Goal: Task Accomplishment & Management: Manage account settings

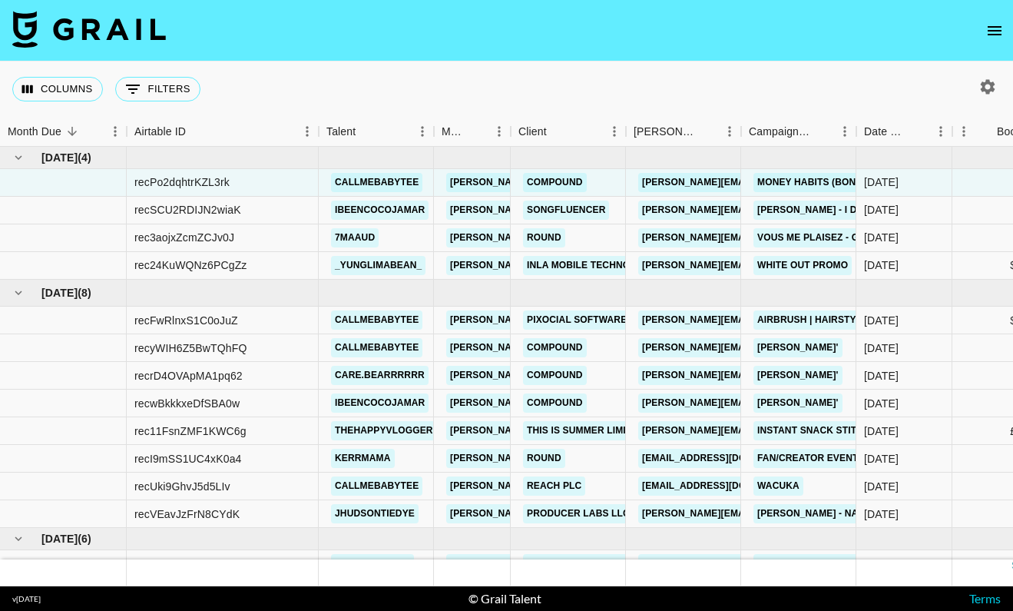
click at [330, 74] on div "Columns 0 Filters + Booking" at bounding box center [506, 88] width 1013 height 55
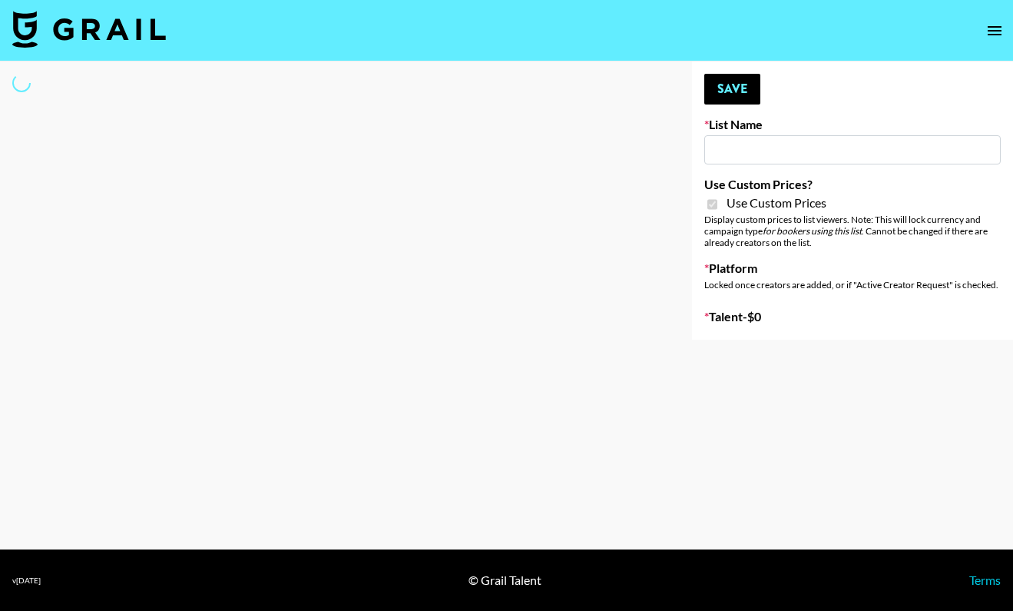
type input "iScanner (8th Aug)"
checkbox input "true"
select select "Brand"
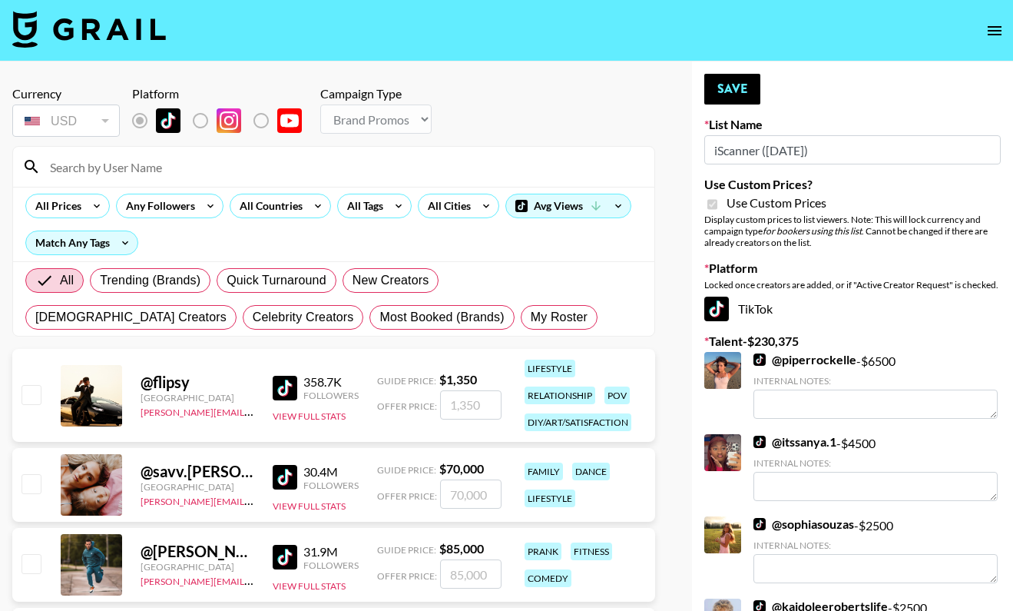
click at [397, 162] on input at bounding box center [343, 166] width 605 height 25
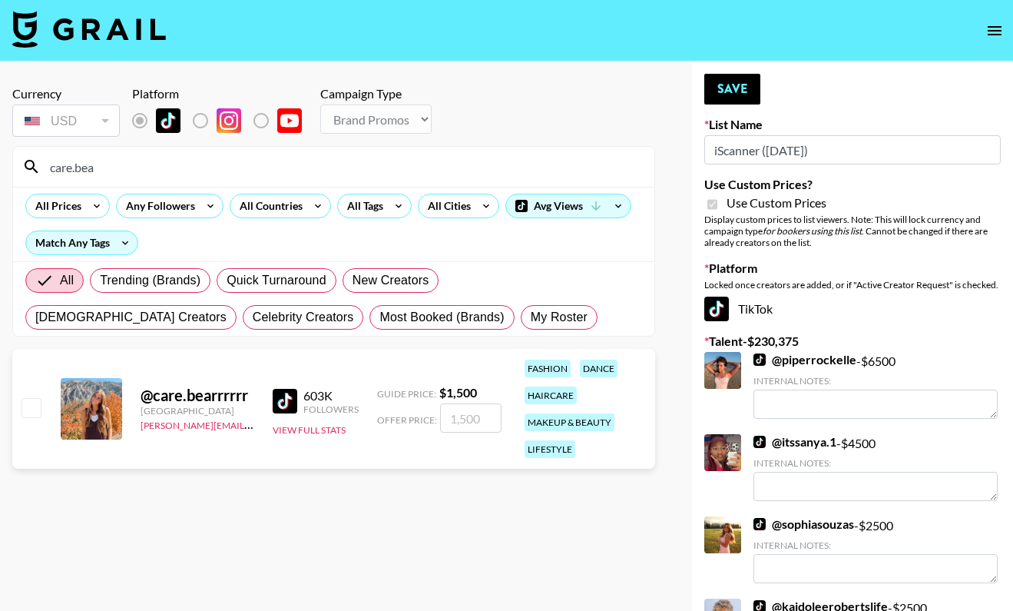
type input "care.bea"
click at [28, 413] on input "checkbox" at bounding box center [31, 407] width 18 height 18
checkbox input "true"
type input "1500"
click at [752, 86] on button "Save" at bounding box center [733, 89] width 56 height 31
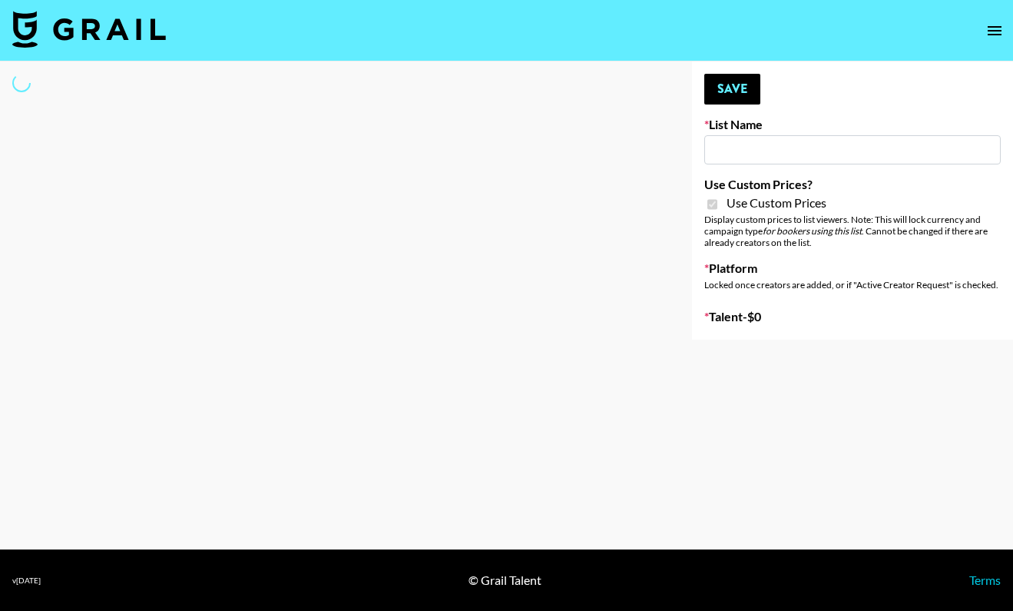
select select "Brand"
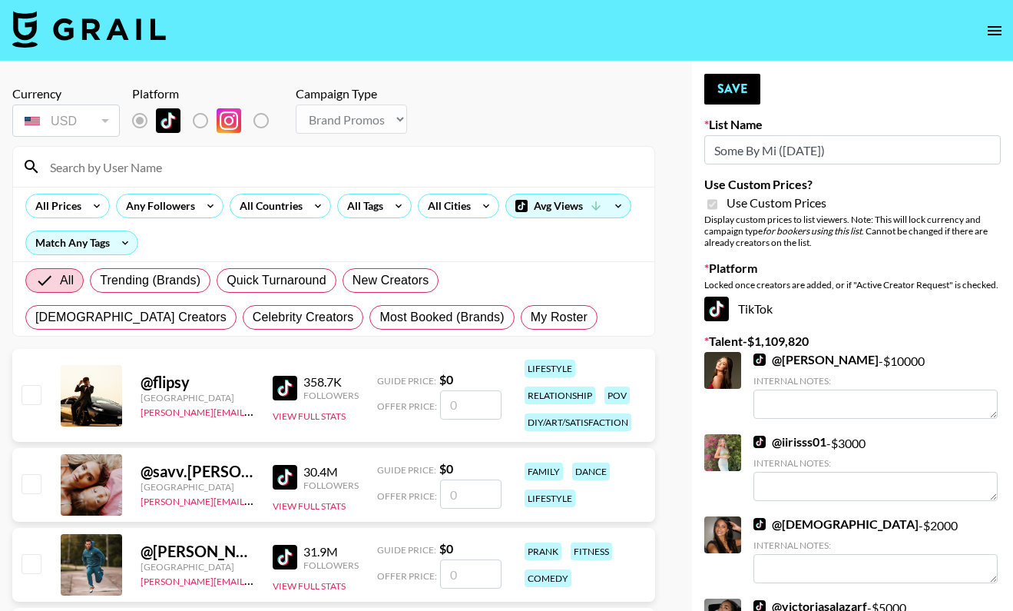
type input "Some By Mi (8th Aug)"
checkbox input "true"
click at [531, 322] on span "My Roster" at bounding box center [559, 317] width 57 height 18
click at [531, 317] on input "My Roster" at bounding box center [531, 317] width 0 height 0
radio input "true"
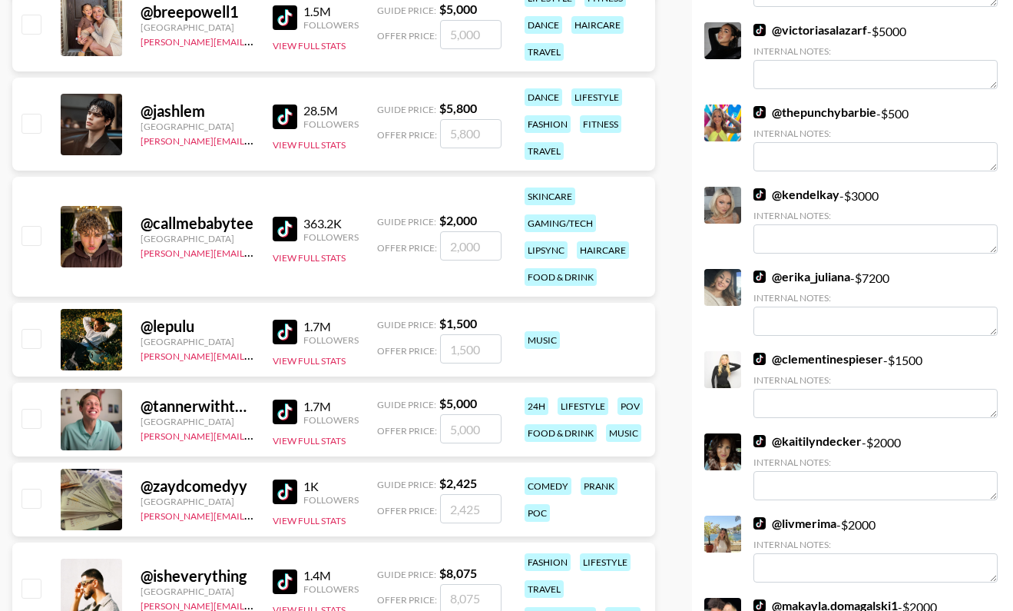
scroll to position [645, 0]
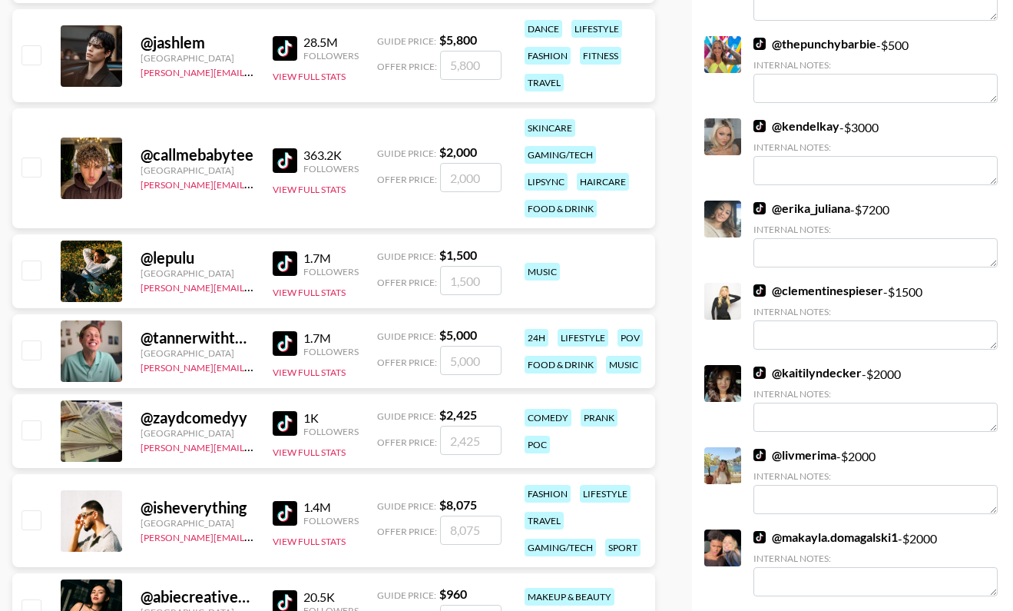
click at [40, 275] on div "@ lepulu United States alexia@grail-talent.com 1.7M Followers View Full Stats G…" at bounding box center [333, 271] width 643 height 74
click at [38, 275] on input "checkbox" at bounding box center [31, 269] width 18 height 18
checkbox input "true"
type input "1500"
click at [31, 274] on input "checkbox" at bounding box center [31, 269] width 18 height 18
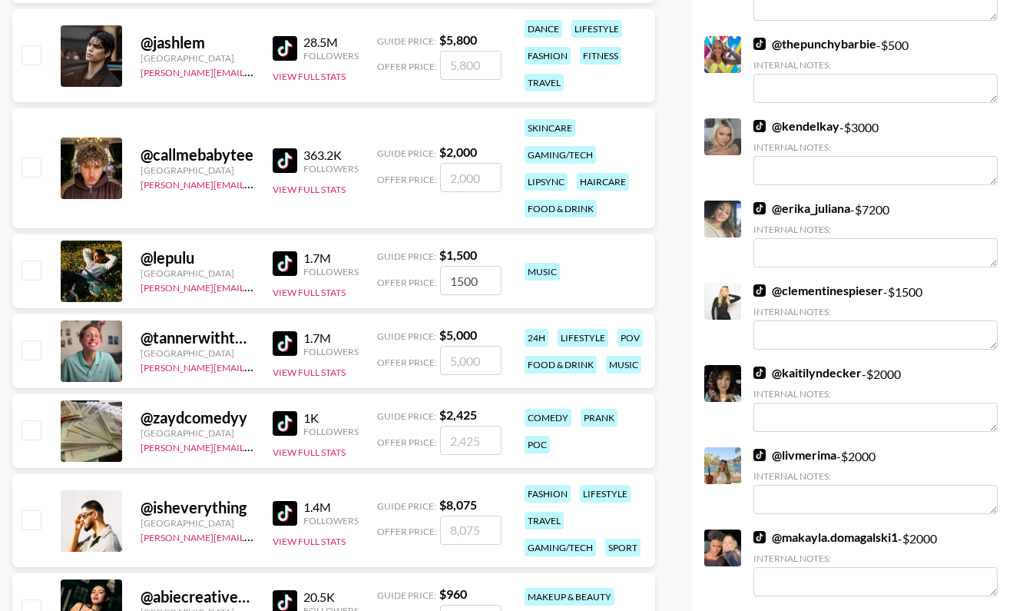
checkbox input "false"
click at [31, 274] on input "checkbox" at bounding box center [31, 269] width 18 height 18
checkbox input "true"
type input "1500"
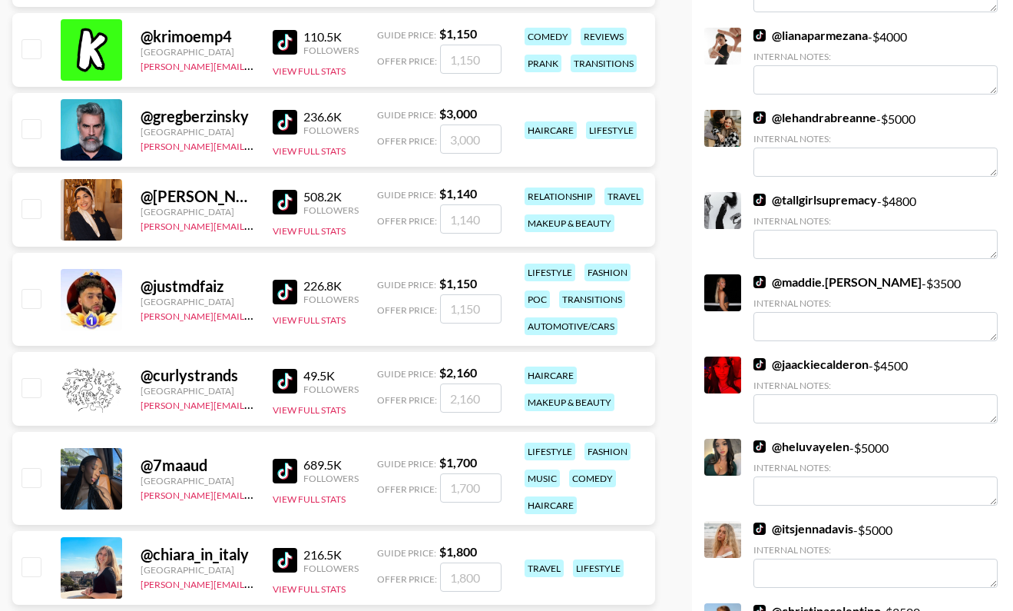
scroll to position [2481, 0]
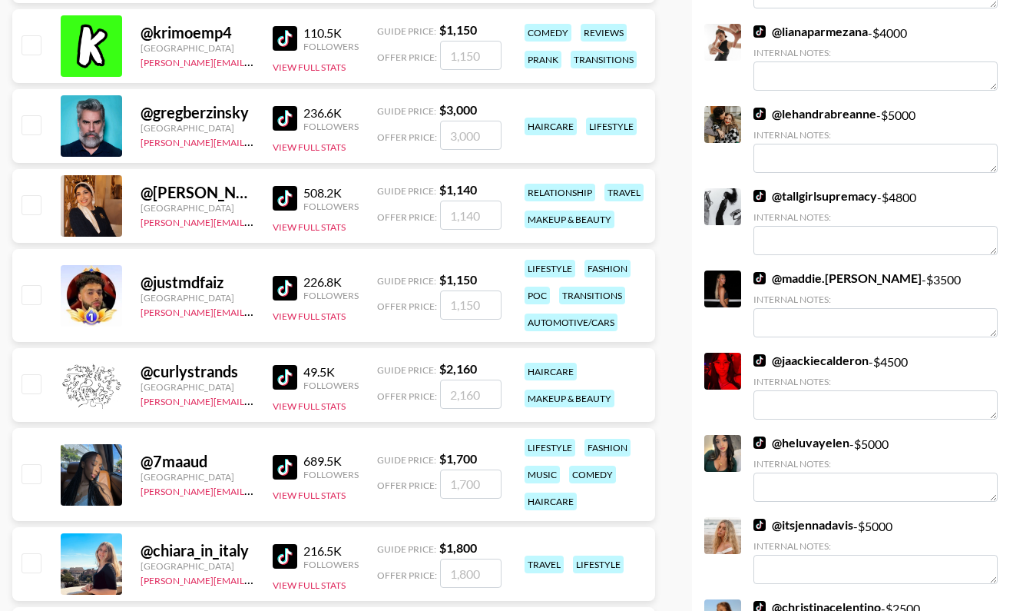
click at [34, 208] on input "checkbox" at bounding box center [31, 204] width 18 height 18
checkbox input "true"
type input "1140"
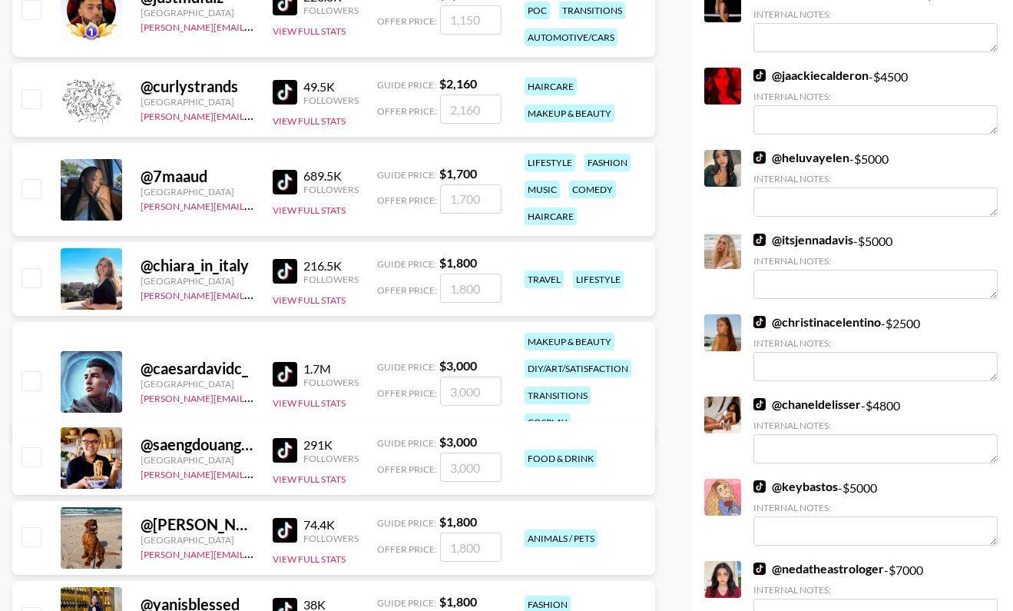
scroll to position [2765, 0]
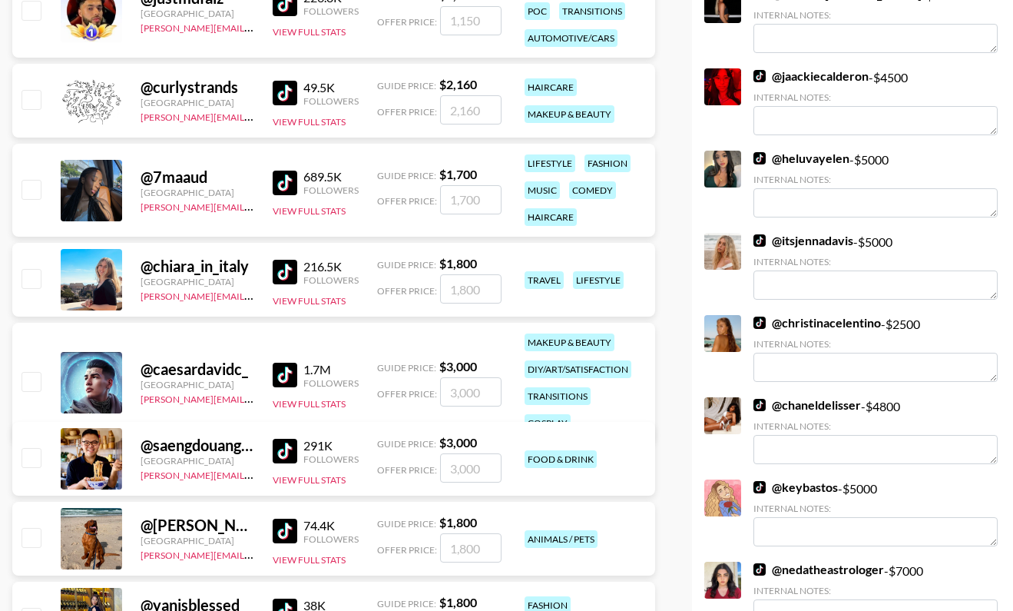
click at [38, 105] on input "checkbox" at bounding box center [31, 99] width 18 height 18
checkbox input "true"
type input "2160"
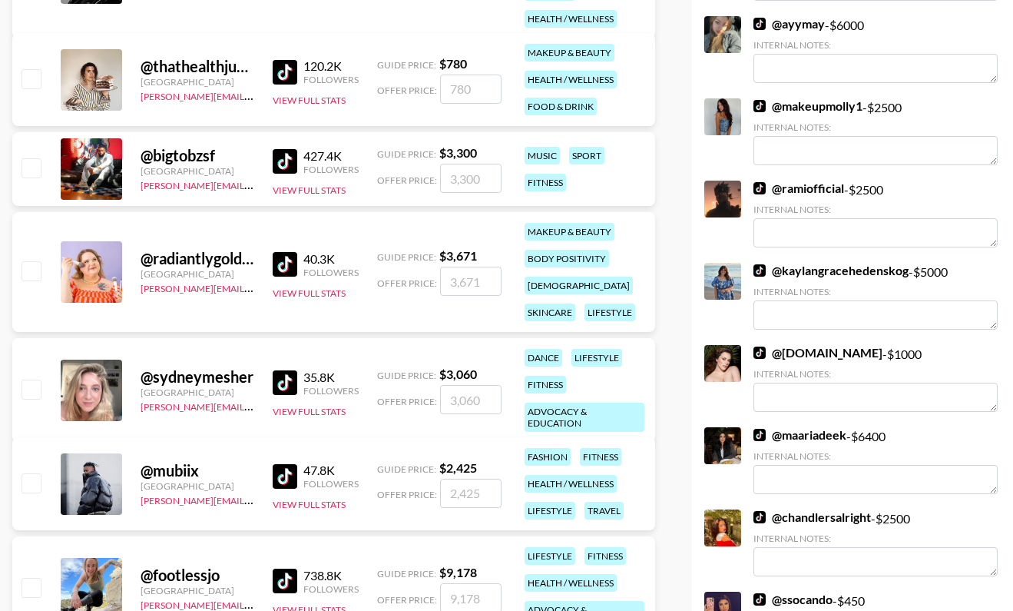
scroll to position [6490, 0]
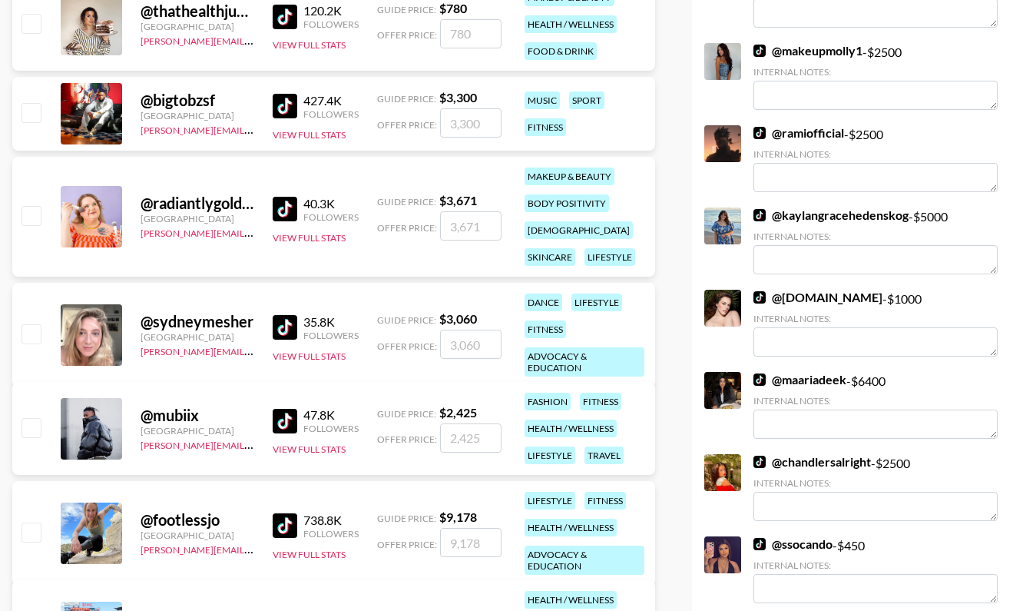
click at [31, 214] on input "checkbox" at bounding box center [31, 215] width 18 height 18
checkbox input "true"
type input "3671"
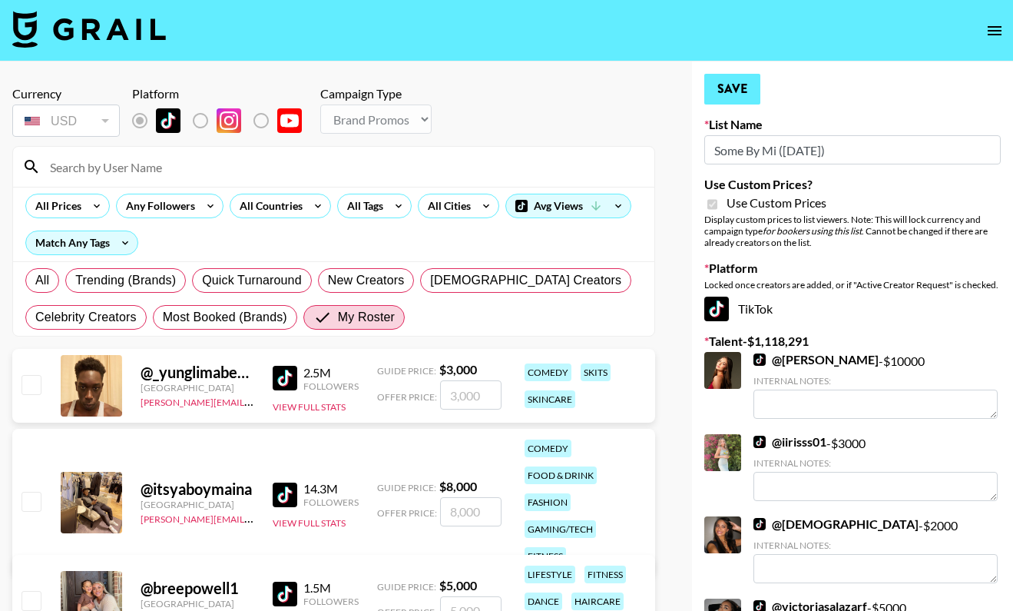
scroll to position [0, 0]
click at [736, 83] on button "Save" at bounding box center [733, 89] width 56 height 31
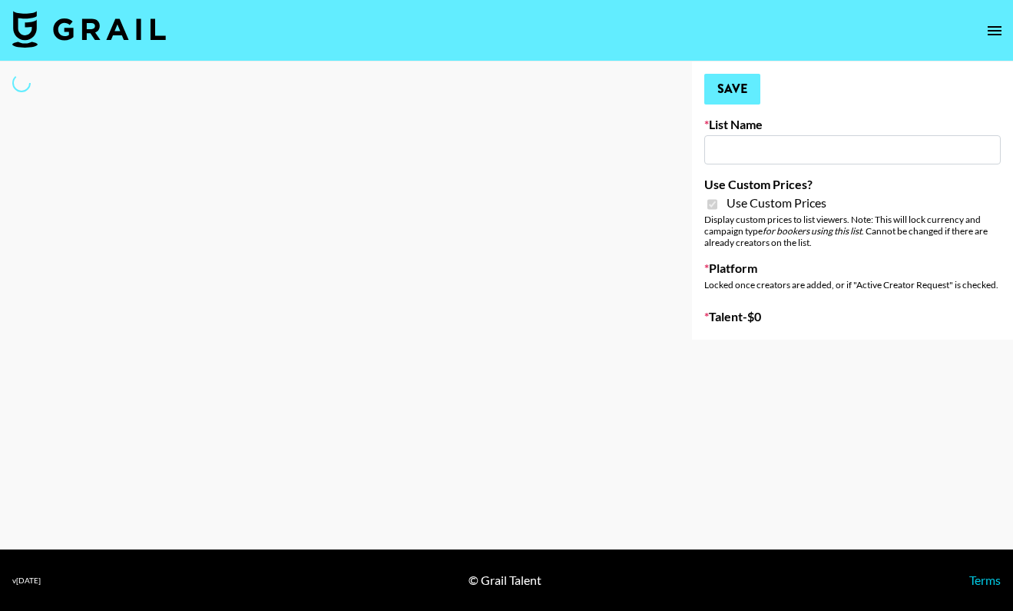
type input "Question AI"
checkbox input "true"
select select "Brand"
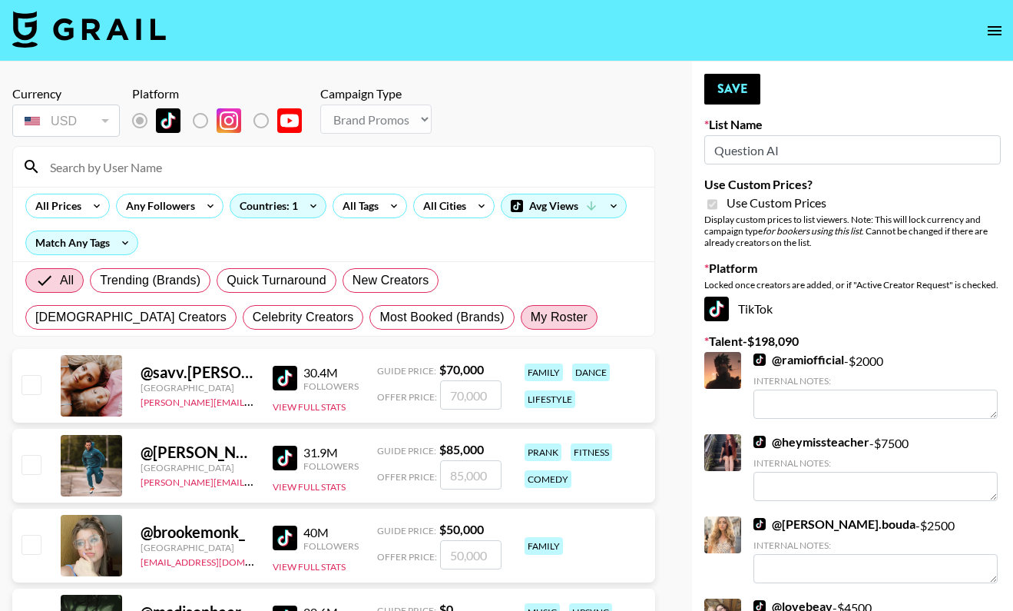
click at [531, 315] on span "My Roster" at bounding box center [559, 317] width 57 height 18
click at [531, 317] on input "My Roster" at bounding box center [531, 317] width 0 height 0
radio input "true"
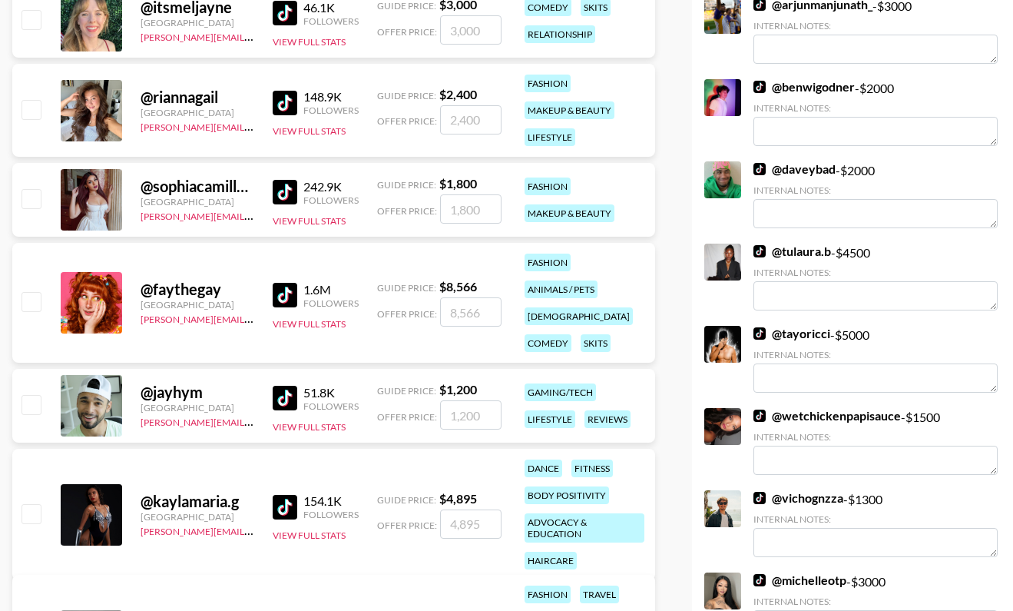
scroll to position [3586, 0]
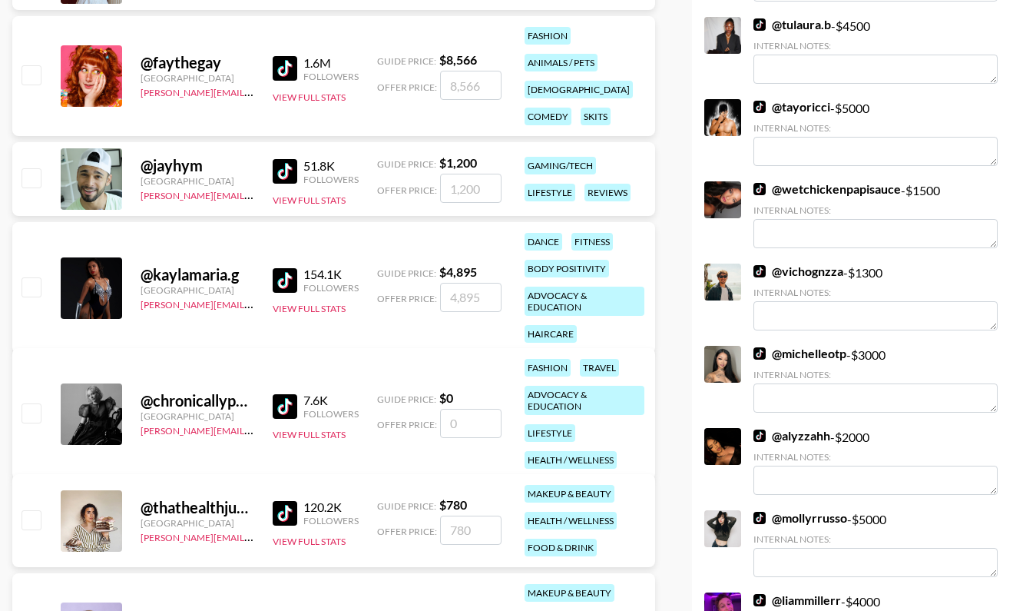
click at [32, 182] on input "checkbox" at bounding box center [31, 177] width 18 height 18
checkbox input "true"
type input "1200"
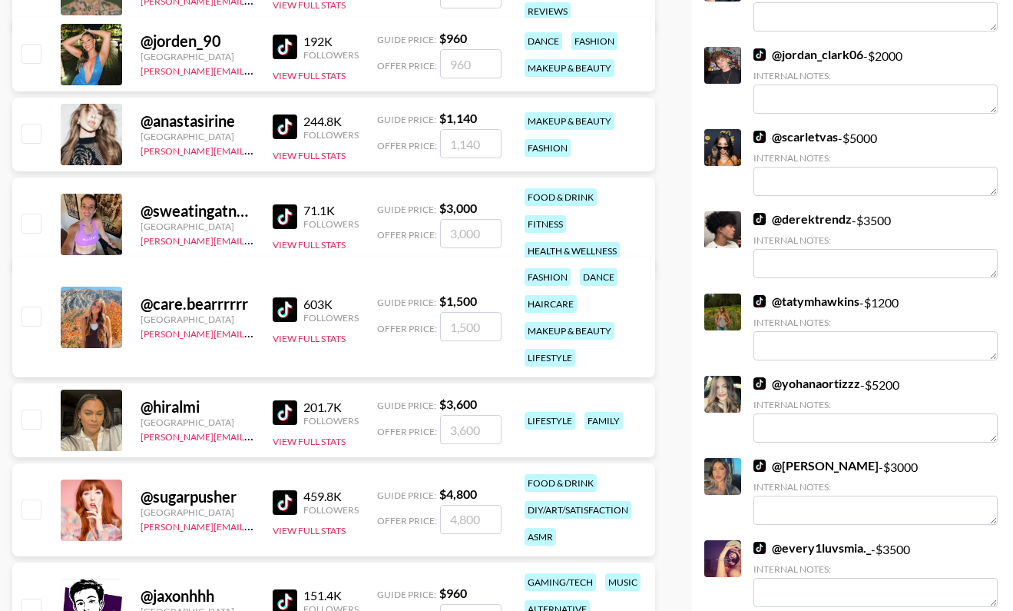
scroll to position [2172, 0]
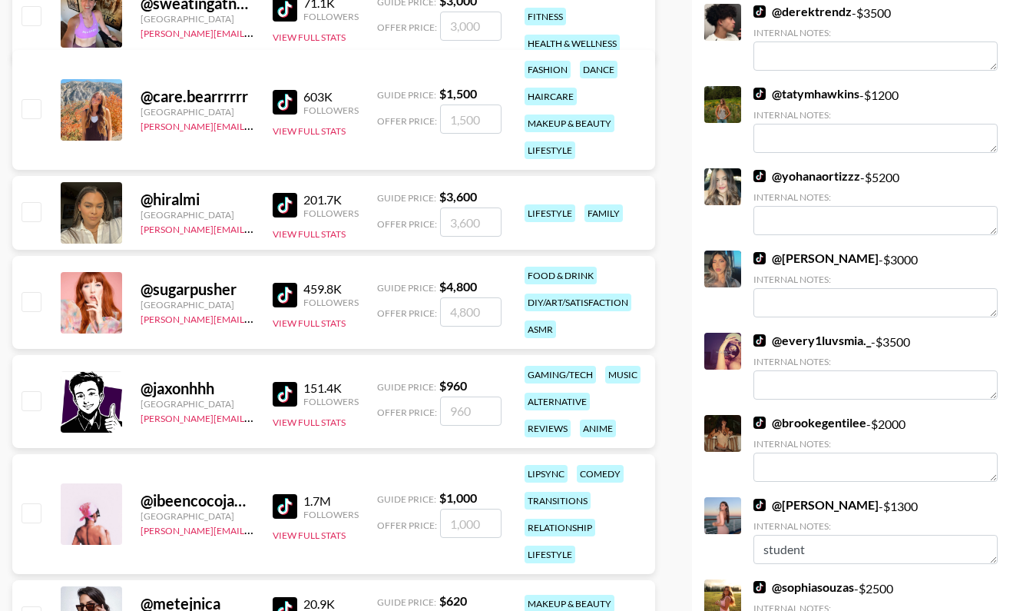
click at [32, 112] on input "checkbox" at bounding box center [31, 108] width 18 height 18
checkbox input "true"
type input "1500"
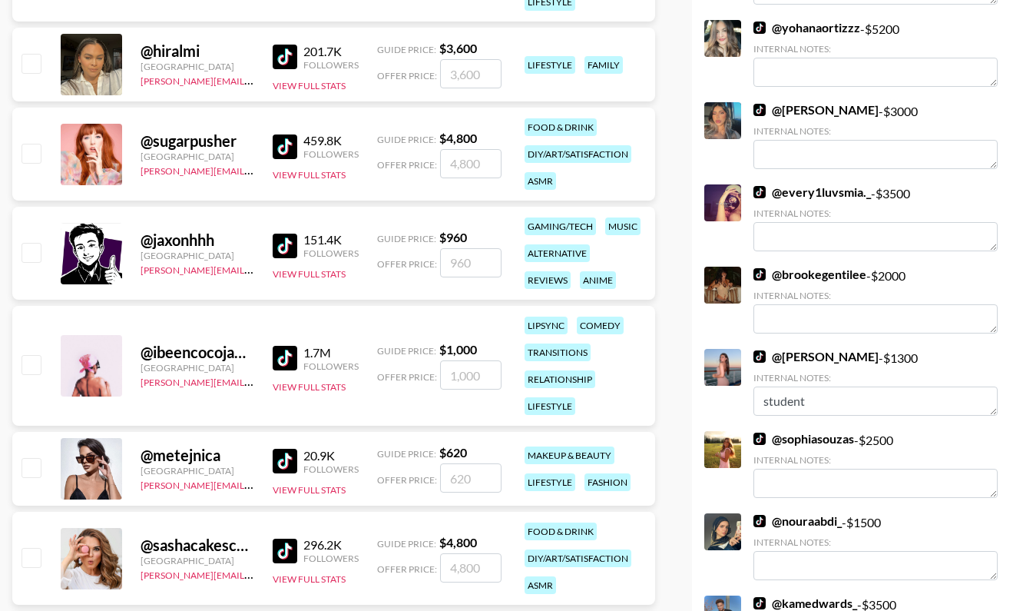
scroll to position [2400, 0]
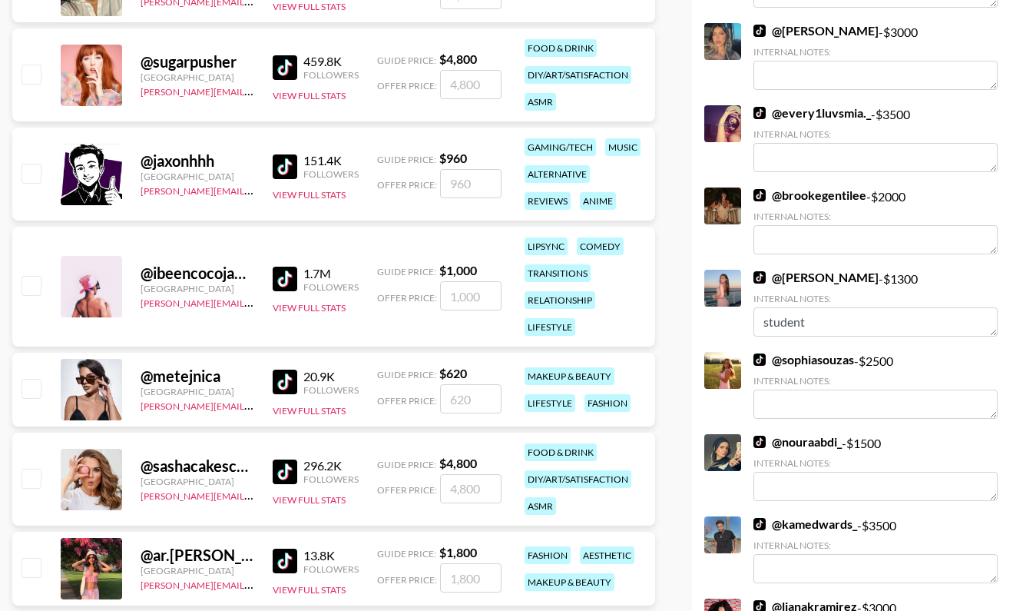
click at [37, 171] on input "checkbox" at bounding box center [31, 173] width 18 height 18
checkbox input "true"
type input "960"
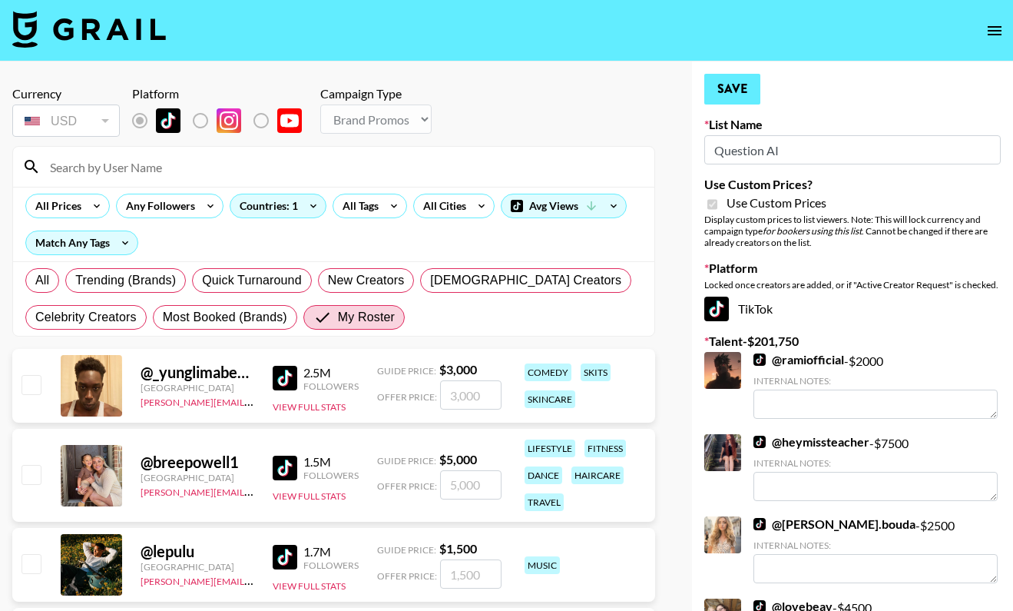
scroll to position [0, 0]
click at [737, 95] on button "Save" at bounding box center [733, 89] width 56 height 31
radio input "true"
